Goal: Transaction & Acquisition: Purchase product/service

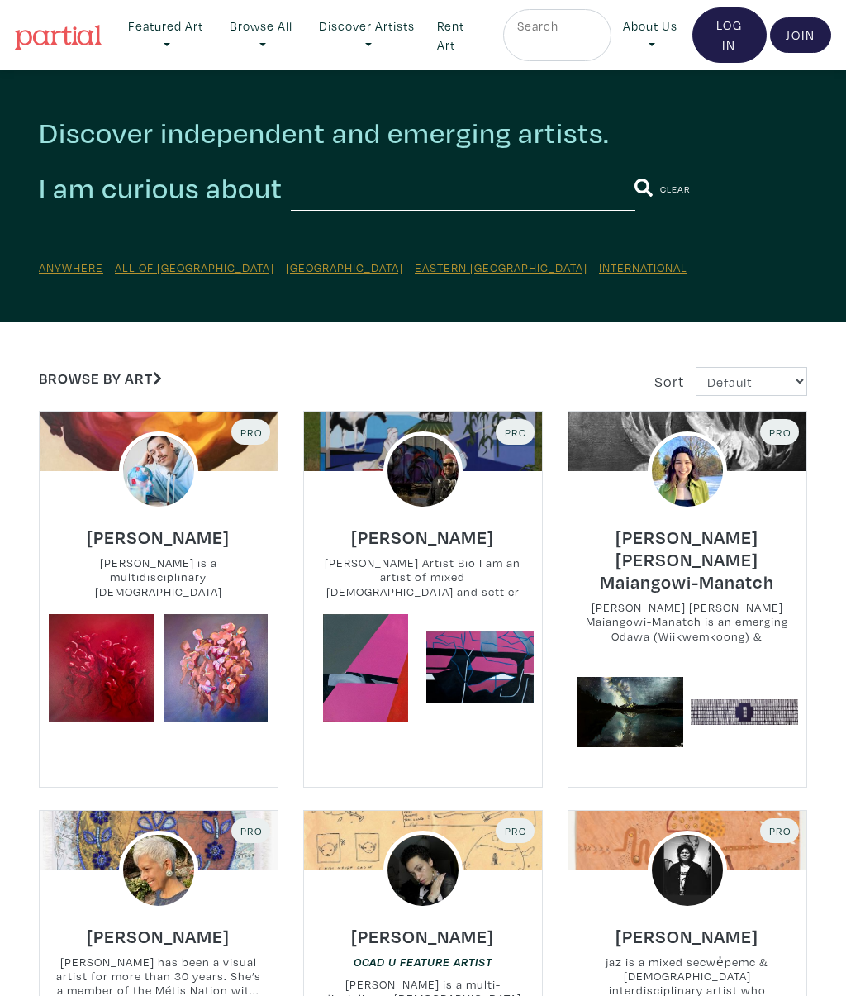
click at [395, 675] on link at bounding box center [365, 667] width 107 height 107
click at [788, 839] on div at bounding box center [687, 869] width 238 height 79
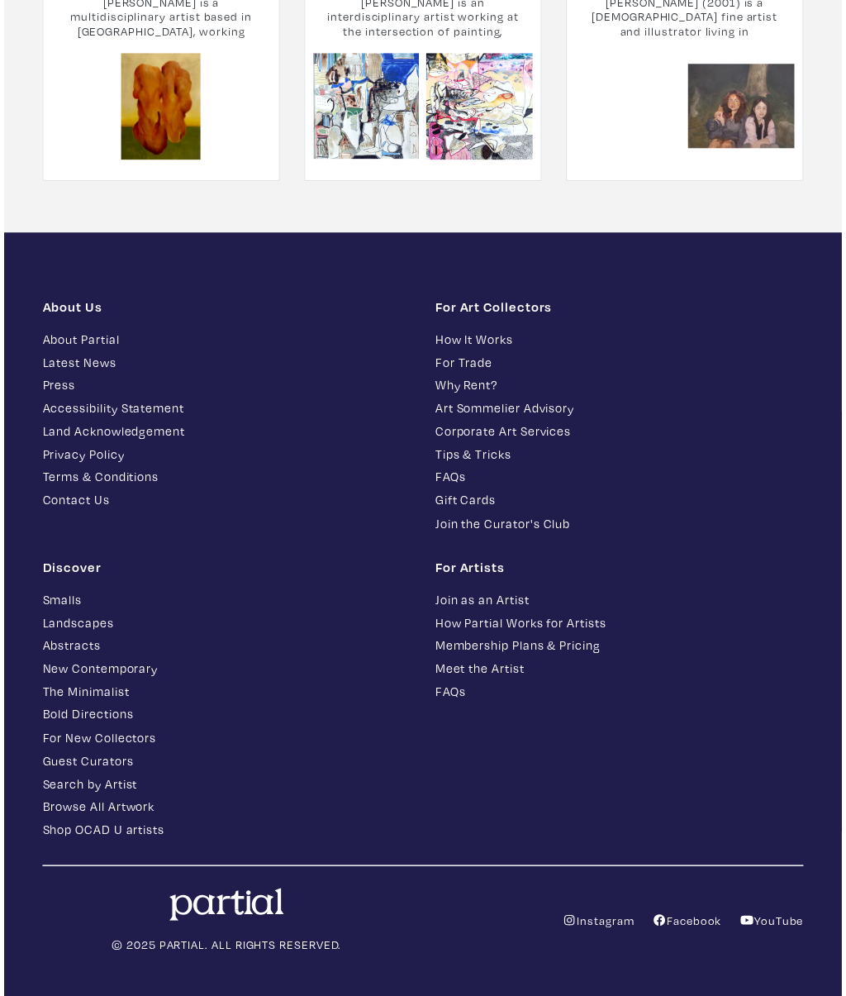
scroll to position [2351, 0]
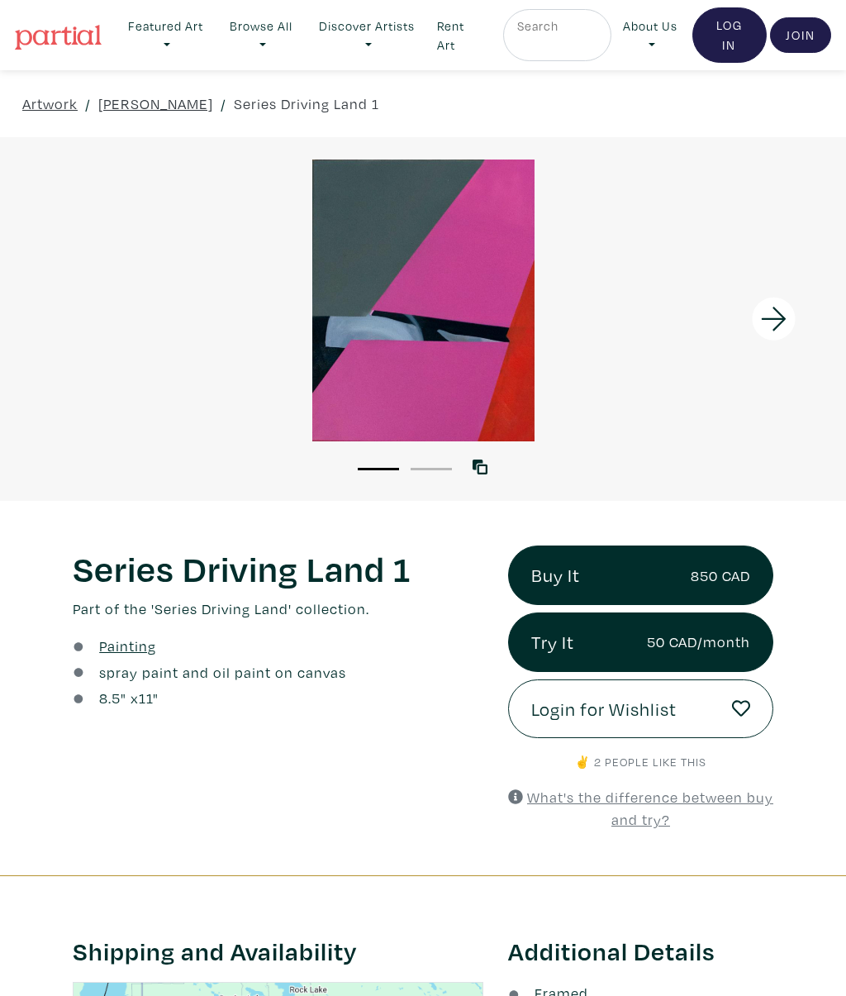
click at [798, 313] on icon at bounding box center [774, 319] width 56 height 45
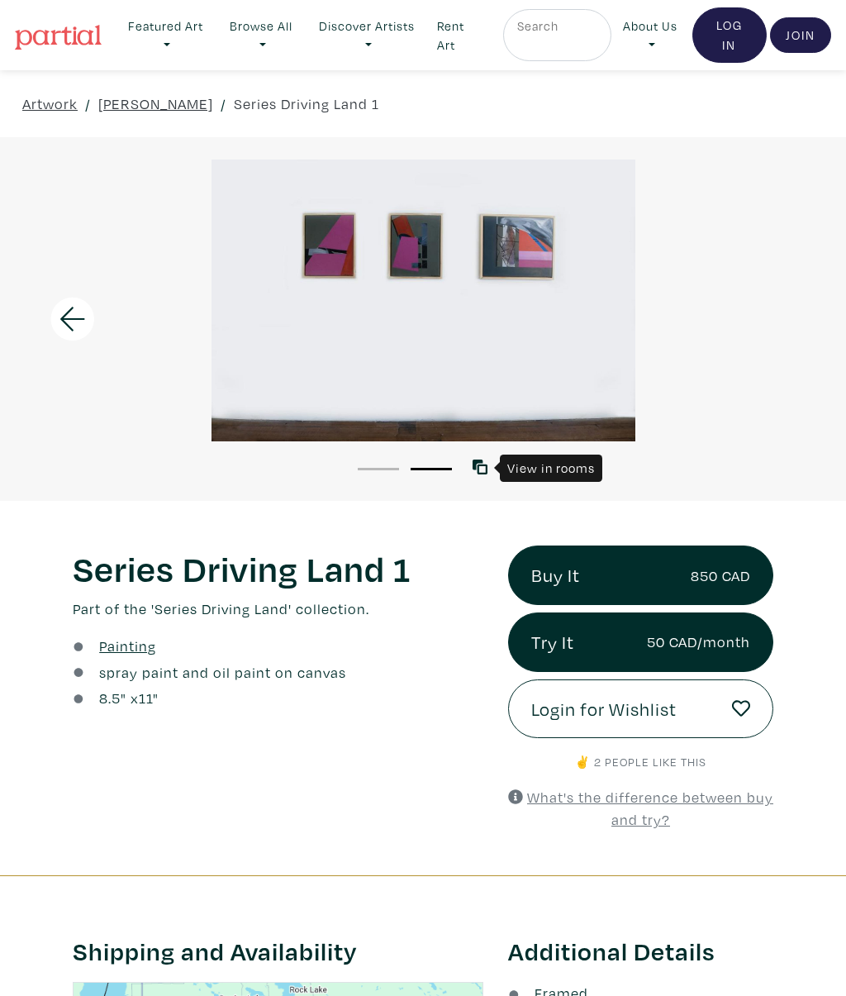
click at [485, 473] on icon at bounding box center [480, 466] width 15 height 15
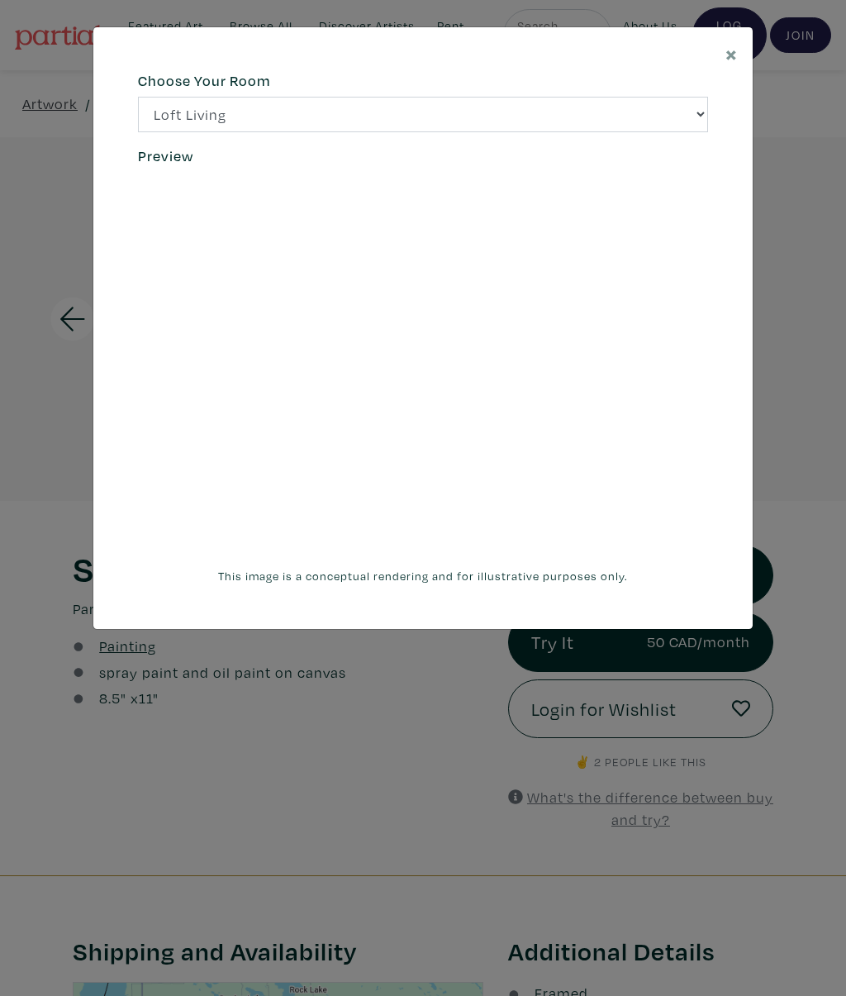
click at [734, 55] on span "×" at bounding box center [731, 53] width 12 height 29
